Goal: Transaction & Acquisition: Purchase product/service

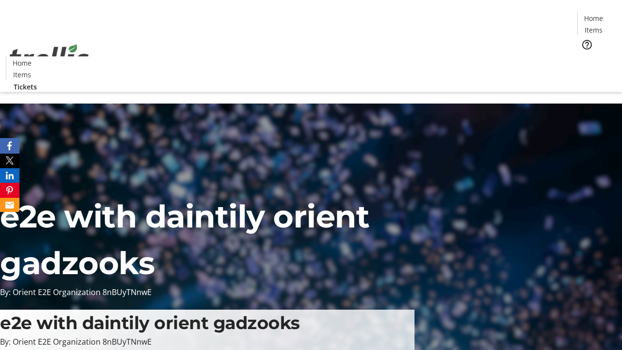
click at [585, 56] on span "Tickets" at bounding box center [596, 61] width 23 height 10
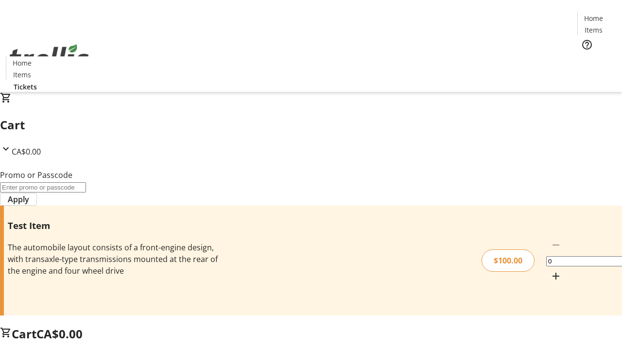
click at [550, 270] on mat-icon "Increment by one" at bounding box center [556, 276] width 12 height 12
type input "1"
type input "FLAT"
